Goal: Task Accomplishment & Management: Complete application form

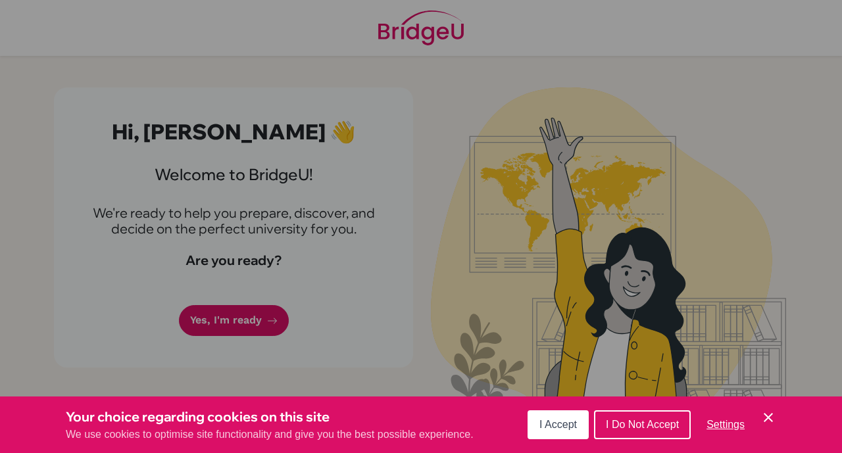
click at [196, 335] on div "Cookie Preferences" at bounding box center [421, 226] width 842 height 453
click at [561, 424] on span "I Accept" at bounding box center [559, 424] width 38 height 11
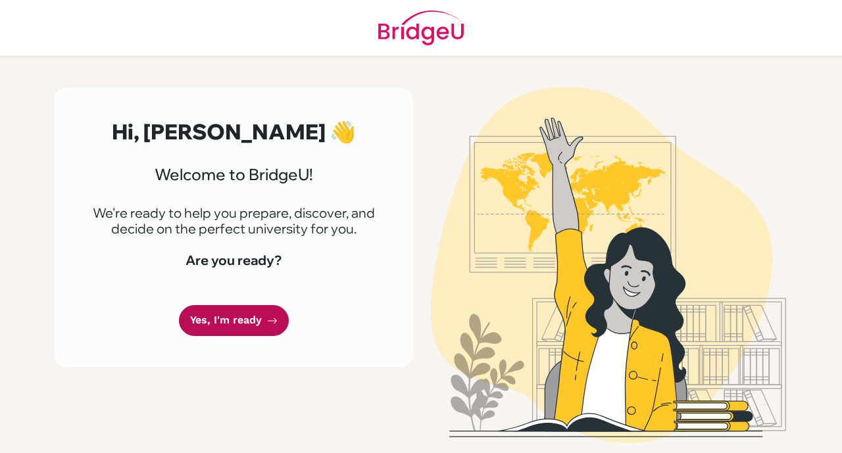
click at [215, 315] on link "Yes, I'm ready" at bounding box center [234, 320] width 110 height 31
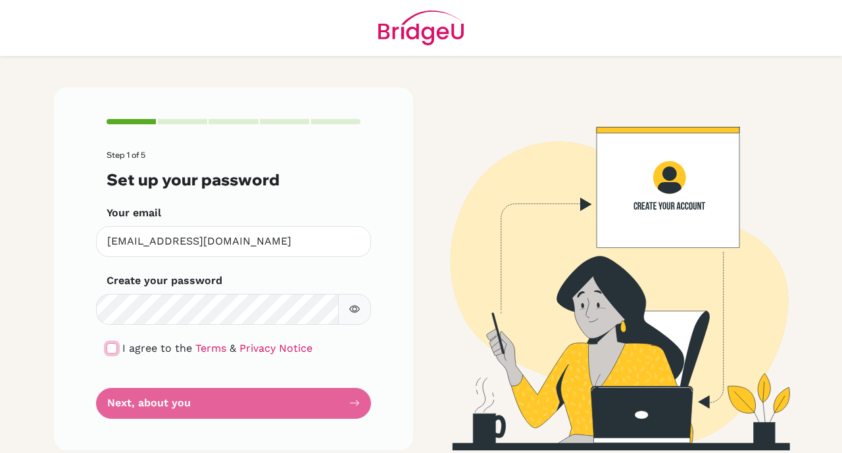
click at [114, 347] on input "checkbox" at bounding box center [112, 348] width 11 height 11
checkbox input "true"
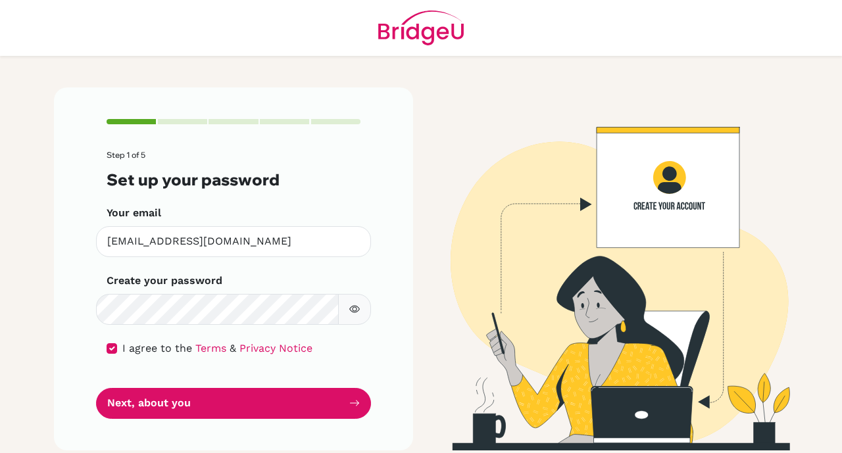
click at [356, 298] on button "button" at bounding box center [354, 309] width 33 height 31
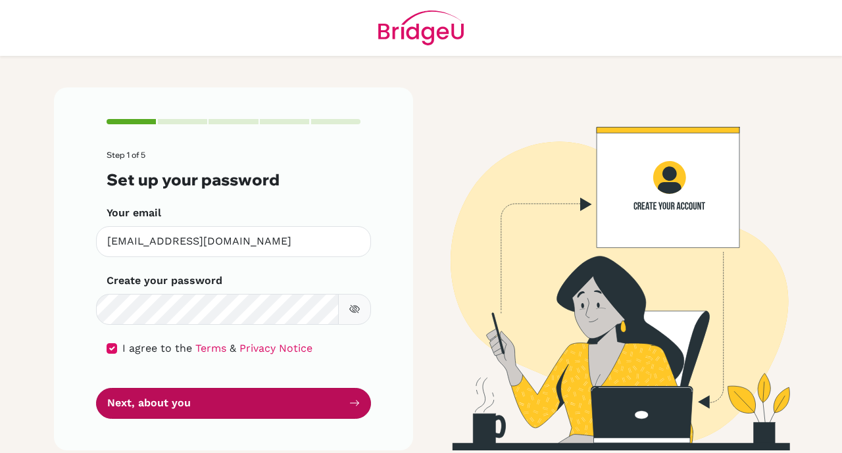
click at [166, 403] on button "Next, about you" at bounding box center [233, 403] width 275 height 31
